Goal: Information Seeking & Learning: Learn about a topic

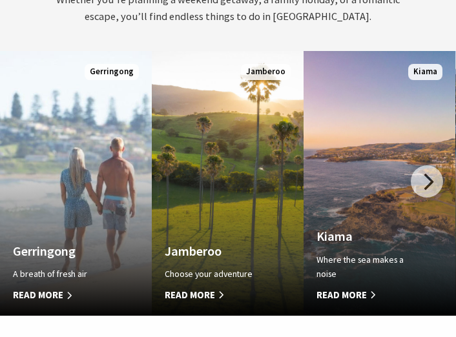
scroll to position [6, 6]
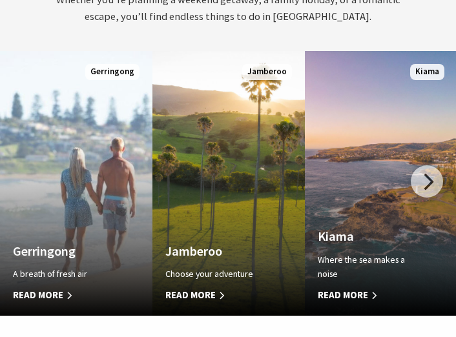
click at [418, 179] on div at bounding box center [426, 181] width 32 height 32
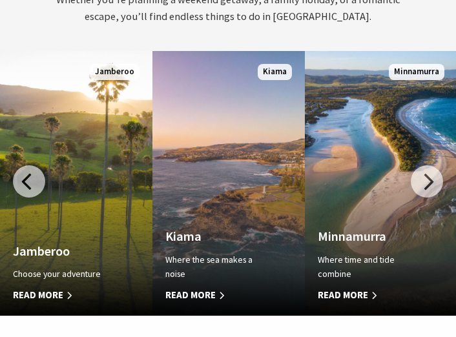
click at [423, 170] on div at bounding box center [426, 181] width 32 height 32
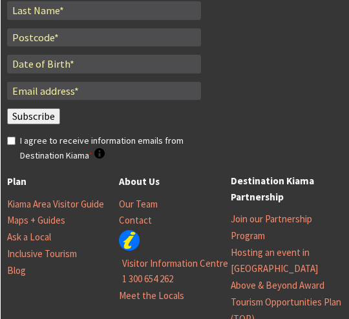
scroll to position [473, 358]
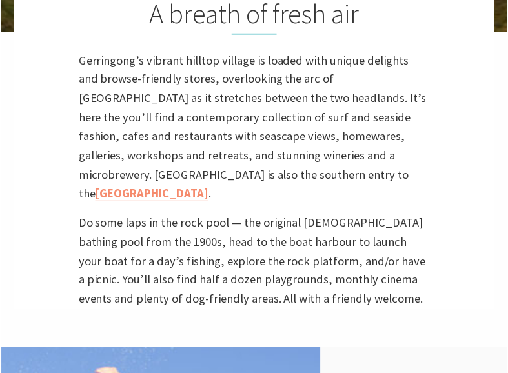
scroll to position [6, 6]
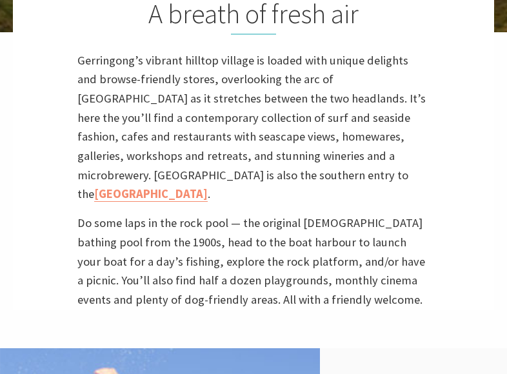
click at [203, 125] on p "Gerringong’s vibrant hilltop village is loaded with unique delights and browse-…" at bounding box center [253, 127] width 352 height 153
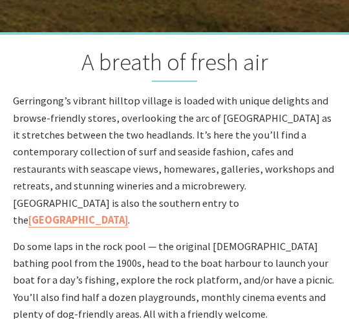
drag, startPoint x: 318, startPoint y: 99, endPoint x: 230, endPoint y: 213, distance: 143.2
click at [230, 214] on p "Gerringong’s vibrant hilltop village is loaded with unique delights and browse-…" at bounding box center [174, 161] width 323 height 136
click at [245, 207] on p "Gerringong’s vibrant hilltop village is loaded with unique delights and browse-…" at bounding box center [174, 161] width 323 height 136
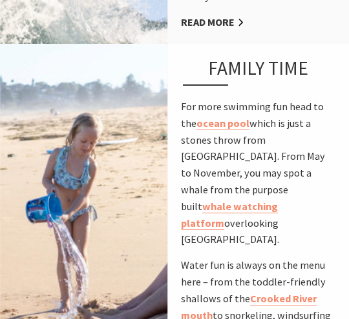
scroll to position [1033, 0]
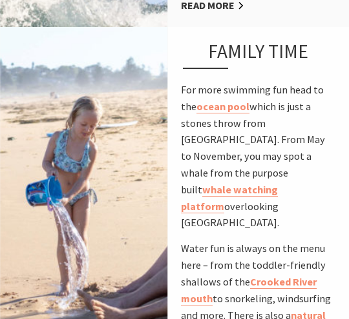
click at [341, 95] on div "Family time For more swimming fun head to the ocean pool which is just a stones…" at bounding box center [258, 211] width 181 height 369
click at [332, 171] on p "For more swimming fun head to the ocean pool which is just a stones throw from …" at bounding box center [258, 157] width 155 height 150
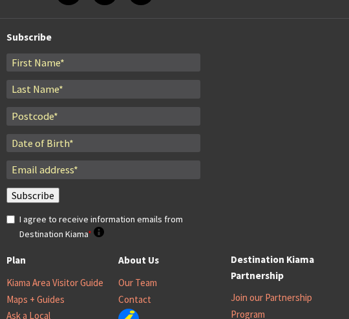
scroll to position [6, 6]
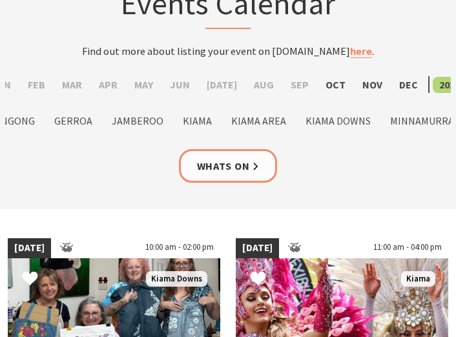
scroll to position [65, 0]
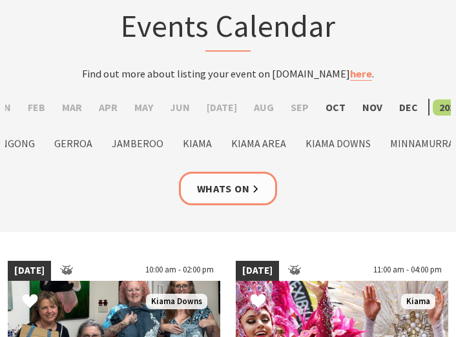
click at [327, 104] on label "Oct" at bounding box center [335, 107] width 33 height 16
click at [0, 0] on input "Oct" at bounding box center [0, 0] width 0 height 0
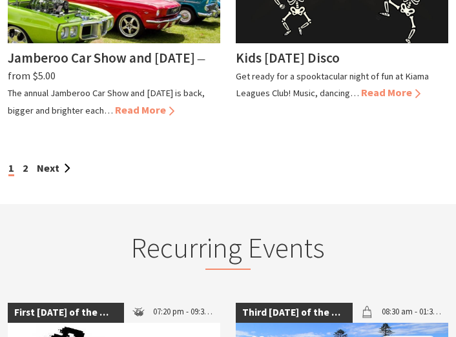
scroll to position [1678, 0]
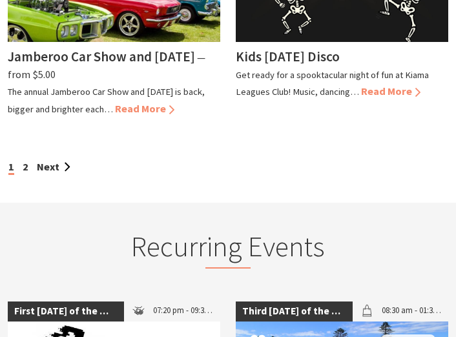
click at [43, 167] on link "Next" at bounding box center [54, 166] width 34 height 13
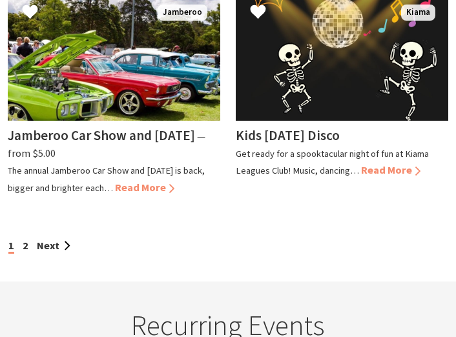
scroll to position [1534, 0]
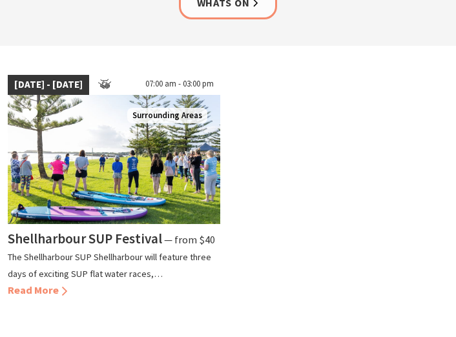
scroll to position [258, 0]
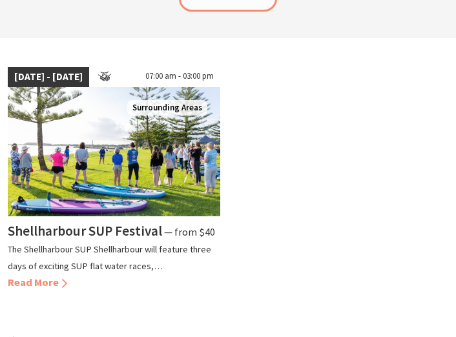
click at [126, 231] on h4 "Shellharbour SUP Festival" at bounding box center [85, 230] width 154 height 17
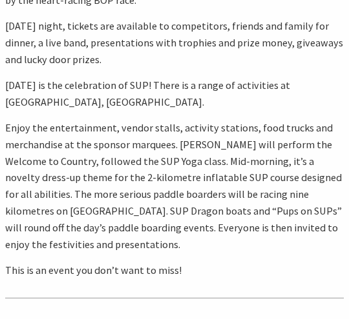
scroll to position [574, 0]
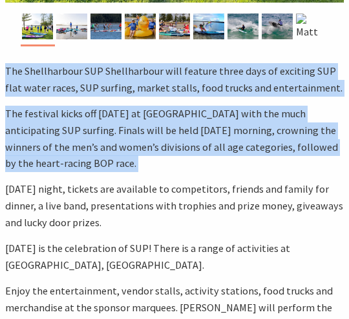
drag, startPoint x: 5, startPoint y: 10, endPoint x: 310, endPoint y: 183, distance: 351.4
click at [310, 201] on p "Saturday night, tickets are available to competitors, friends and family for di…" at bounding box center [174, 206] width 338 height 50
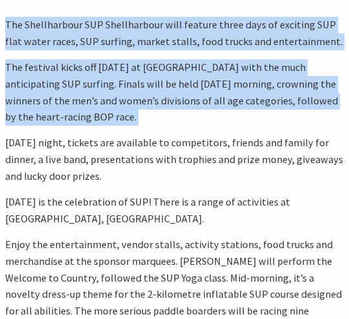
scroll to position [465, 0]
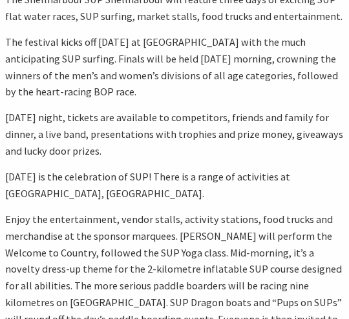
drag, startPoint x: 5, startPoint y: 119, endPoint x: 106, endPoint y: 214, distance: 138.4
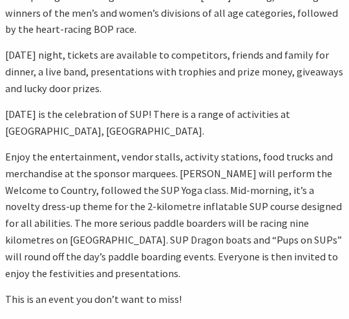
scroll to position [537, 0]
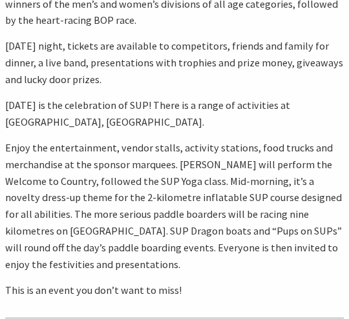
click at [99, 158] on p "Enjoy the entertainment, vendor stalls, activity stations, food trucks and merc…" at bounding box center [174, 206] width 338 height 133
click at [28, 153] on p "Enjoy the entertainment, vendor stalls, activity stations, food trucks and merc…" at bounding box center [174, 206] width 338 height 133
click at [17, 149] on p "Enjoy the entertainment, vendor stalls, activity stations, food trucks and merc…" at bounding box center [174, 206] width 338 height 133
click at [37, 191] on p "Enjoy the entertainment, vendor stalls, activity stations, food trucks and merc…" at bounding box center [174, 206] width 338 height 133
click at [307, 252] on p "Enjoy the entertainment, vendor stalls, activity stations, food trucks and merc…" at bounding box center [174, 206] width 338 height 133
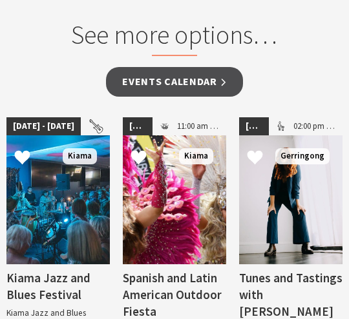
scroll to position [1613, 0]
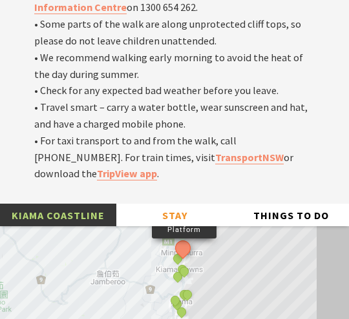
scroll to position [4539, 0]
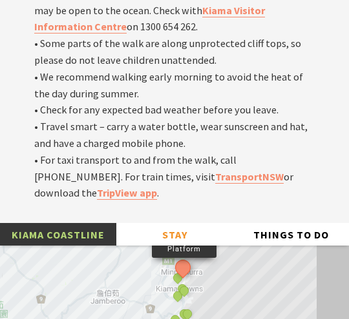
drag, startPoint x: 114, startPoint y: 183, endPoint x: 178, endPoint y: 186, distance: 63.9
drag, startPoint x: 250, startPoint y: 109, endPoint x: 267, endPoint y: 125, distance: 23.3
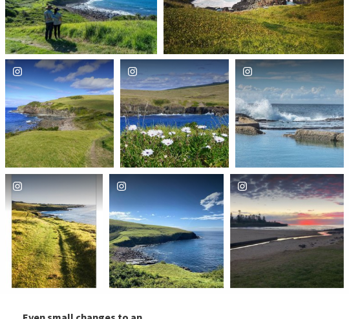
scroll to position [5420, 0]
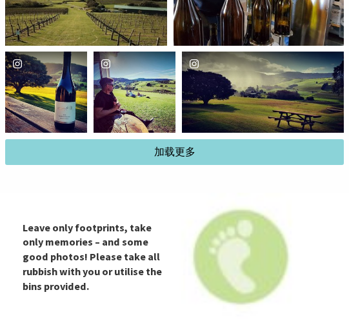
scroll to position [1577, 0]
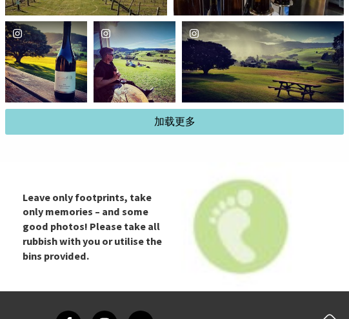
click at [209, 121] on button "加载更多" at bounding box center [174, 122] width 339 height 26
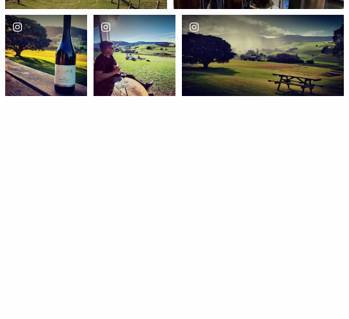
scroll to position [684, 365]
